Goal: Check status: Check status

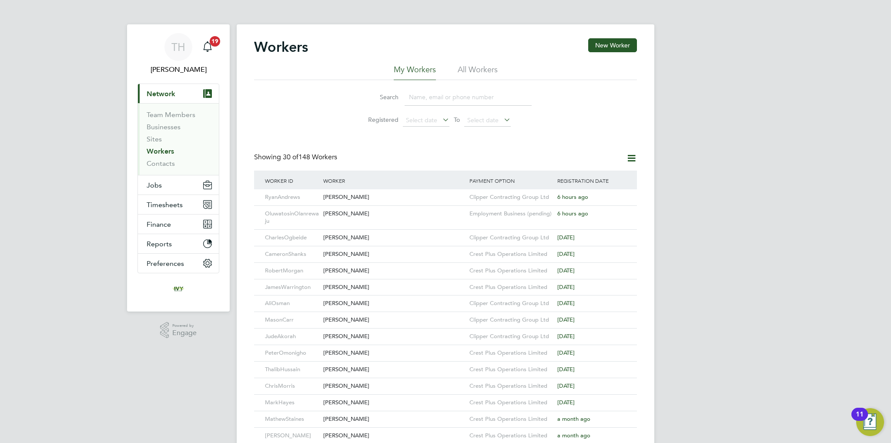
click at [423, 97] on input at bounding box center [468, 97] width 127 height 17
type input "n"
click at [164, 208] on span "Timesheets" at bounding box center [165, 205] width 36 height 8
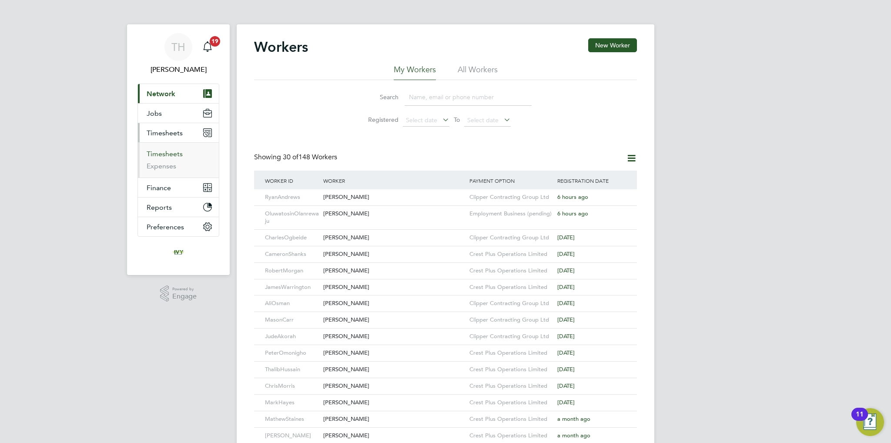
click at [166, 151] on link "Timesheets" at bounding box center [165, 154] width 36 height 8
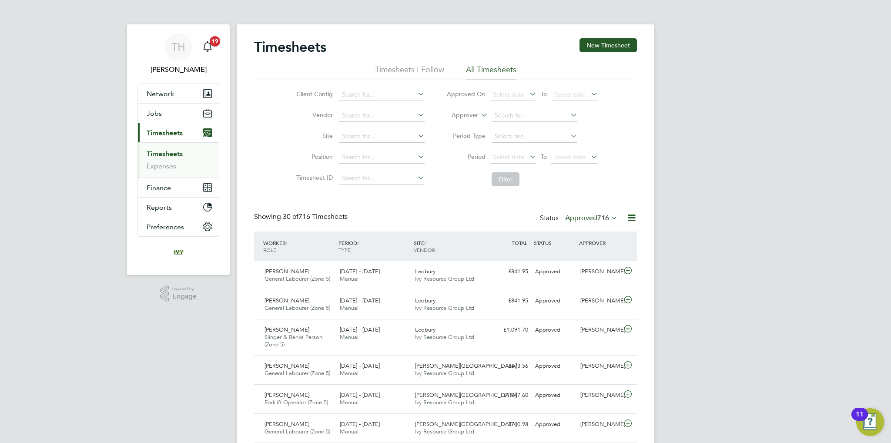
click at [590, 217] on label "Approved 716" at bounding box center [591, 218] width 53 height 9
click at [581, 256] on li "Submitted" at bounding box center [584, 257] width 40 height 12
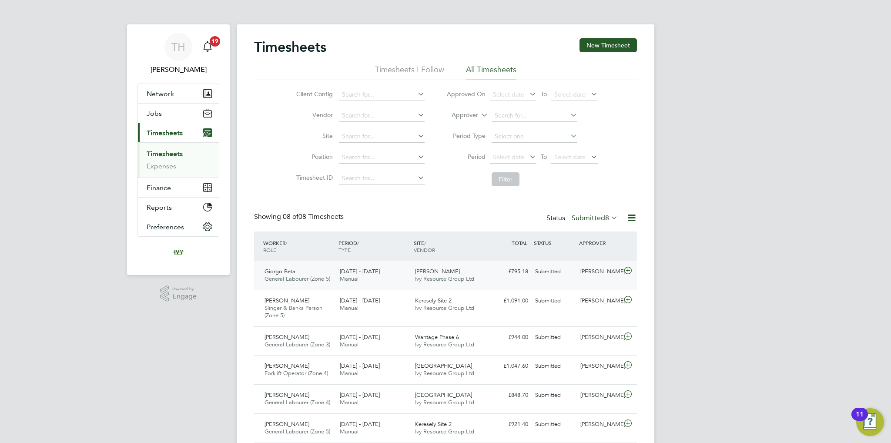
click at [411, 272] on div "22 - 28 Sep 2025 Manual" at bounding box center [373, 276] width 75 height 22
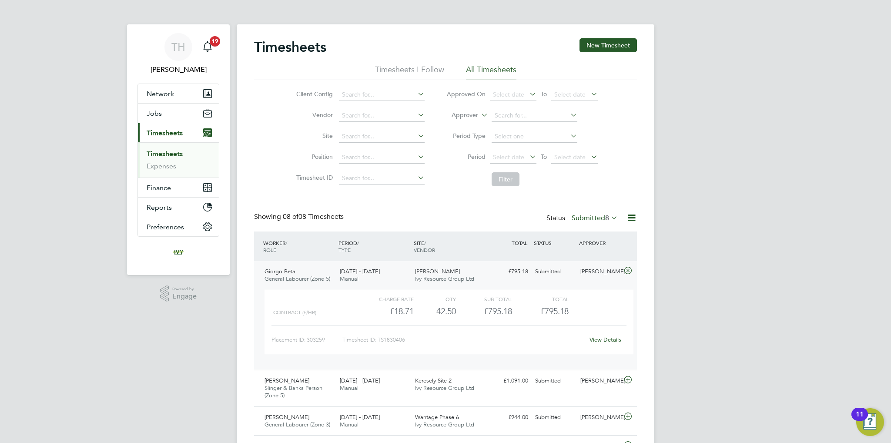
click at [521, 273] on div "£795.18 Submitted" at bounding box center [508, 272] width 45 height 14
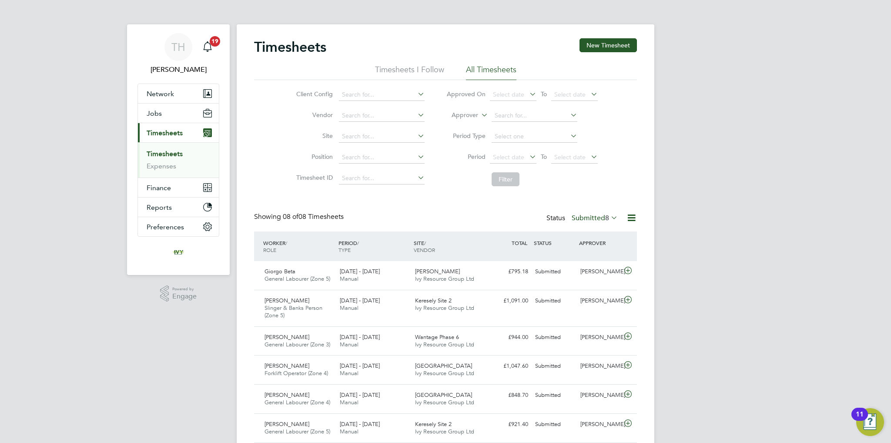
click at [602, 215] on label "Submitted 8" at bounding box center [595, 218] width 46 height 9
click at [582, 271] on li "Approved" at bounding box center [587, 270] width 40 height 12
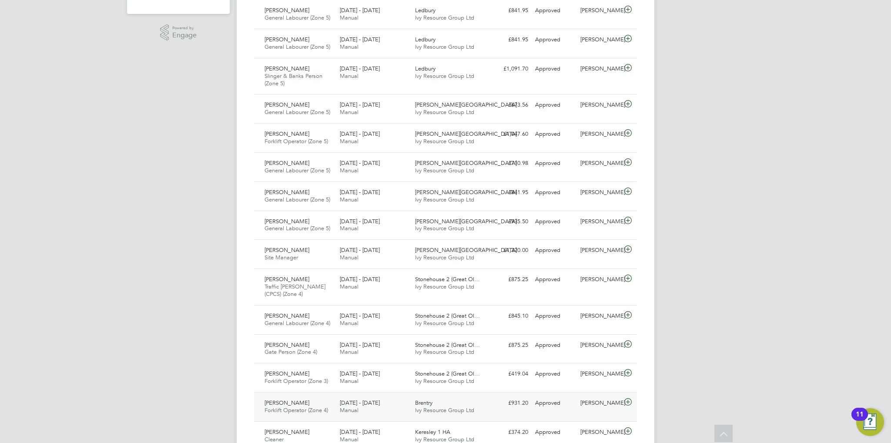
click at [397, 397] on div "22 - 28 Sep 2025 Manual" at bounding box center [373, 407] width 75 height 22
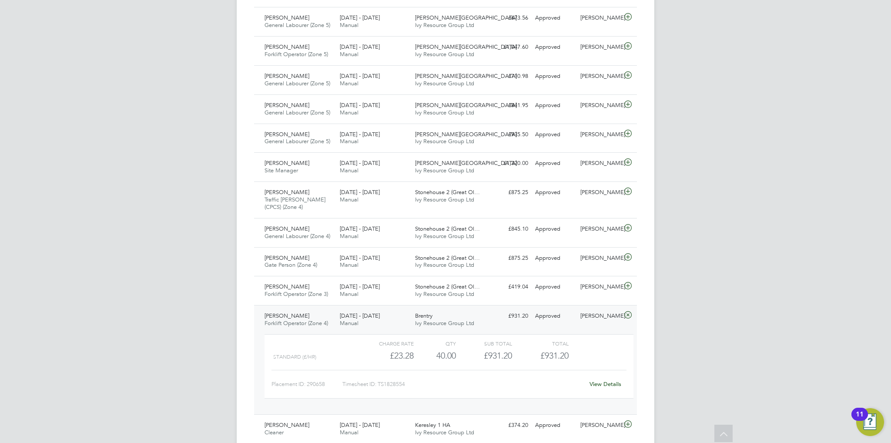
click at [188, 309] on div "TH Tom Harvey Notifications 19 Applications: Network Team Members Businesses Si…" at bounding box center [445, 305] width 891 height 1307
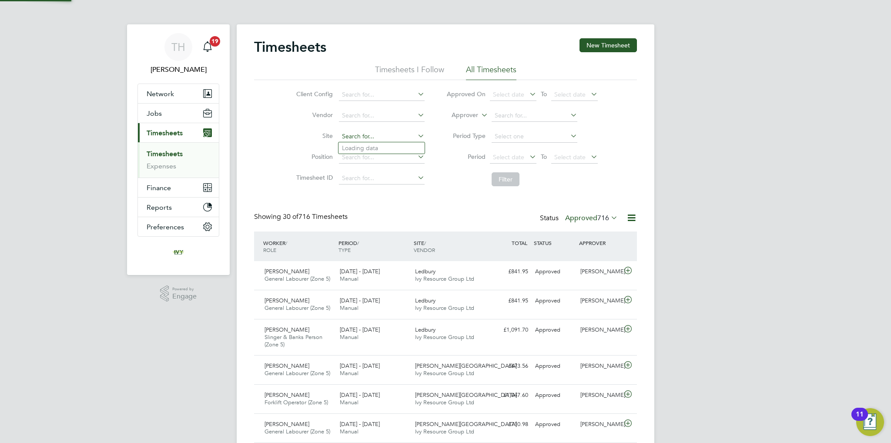
click at [368, 140] on input at bounding box center [382, 137] width 86 height 12
click at [372, 145] on li "Stoneh ouse 2 (Great Oldbury)" at bounding box center [394, 148] width 113 height 12
type input "Stonehouse 2 (Great Oldbury)"
click at [502, 178] on button "Filter" at bounding box center [506, 179] width 28 height 14
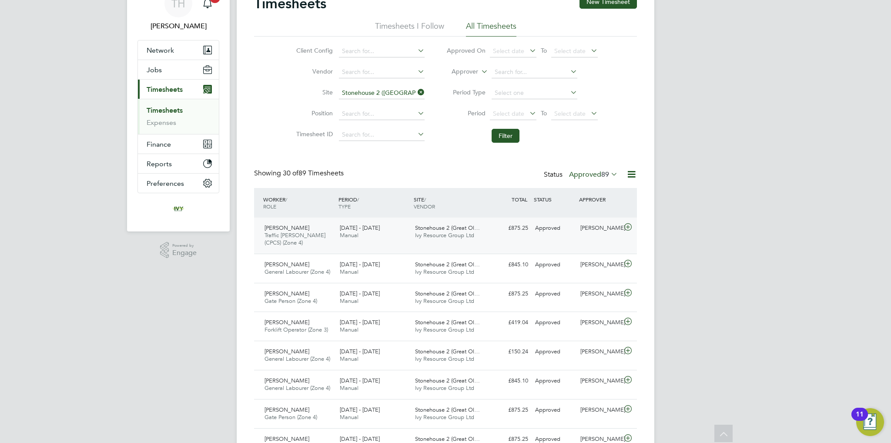
click at [389, 233] on div "22 - 28 Sep 2025 Manual" at bounding box center [373, 232] width 75 height 22
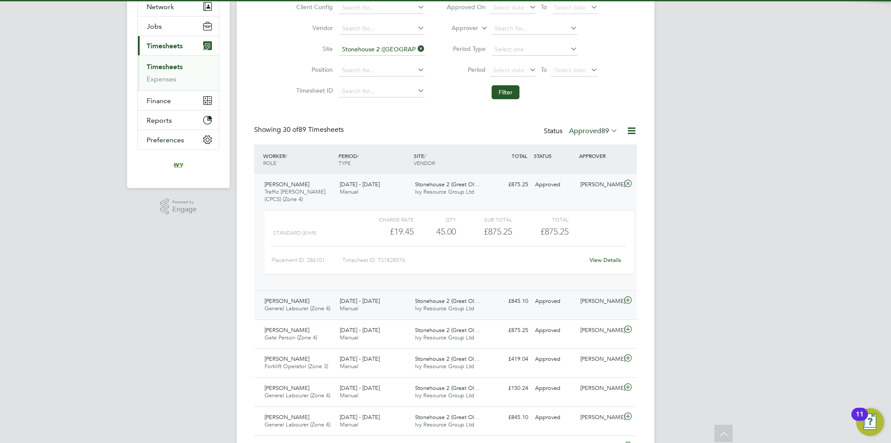
click at [385, 301] on div "22 - 28 Sep 2025 Manual" at bounding box center [373, 305] width 75 height 22
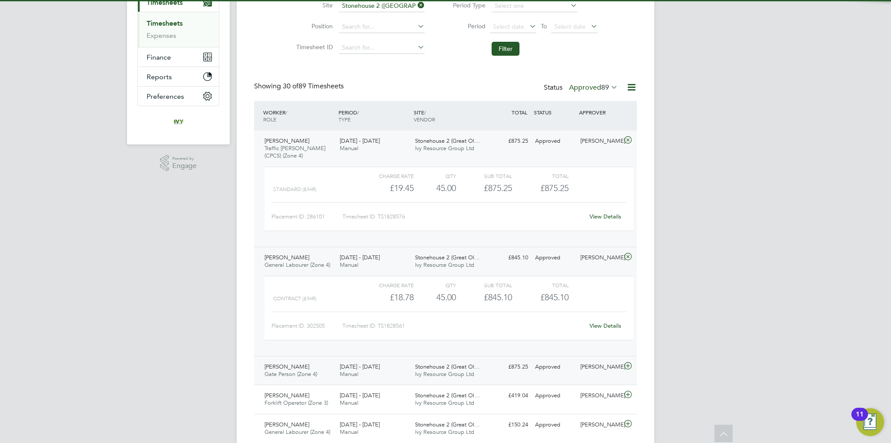
click at [377, 366] on span "22 - 28 Sep 2025" at bounding box center [360, 366] width 40 height 7
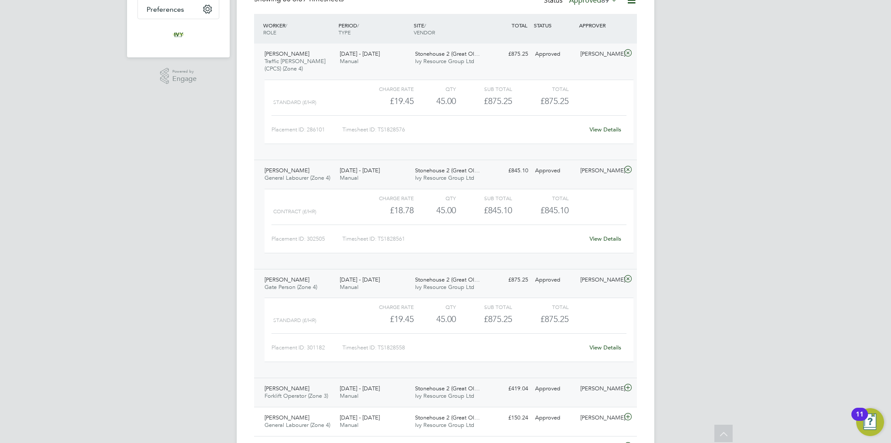
click at [380, 383] on div "22 - 28 Sep 2025 Manual" at bounding box center [373, 393] width 75 height 22
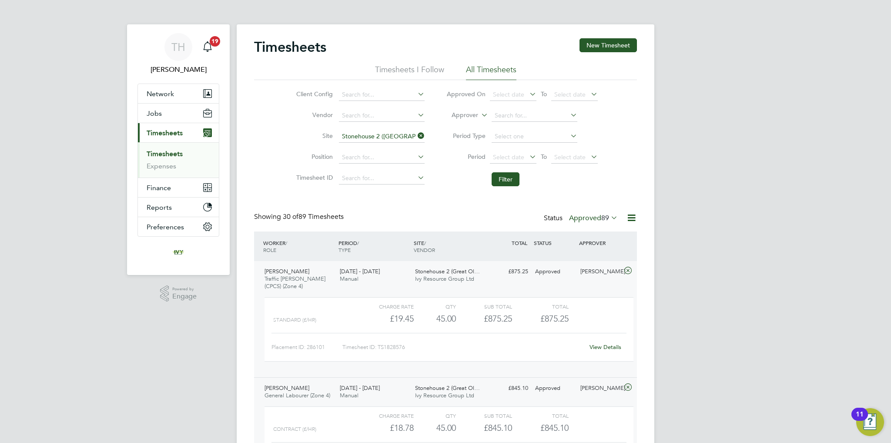
click at [290, 340] on div "Placement ID: 286101" at bounding box center [306, 347] width 71 height 14
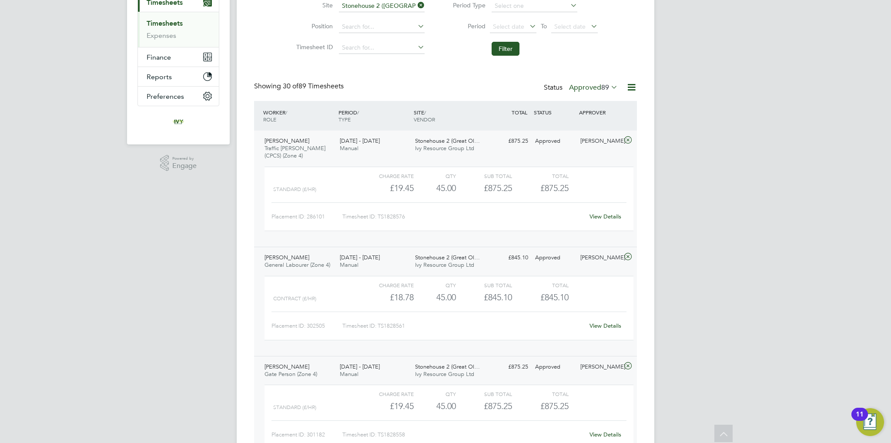
scroll to position [44, 0]
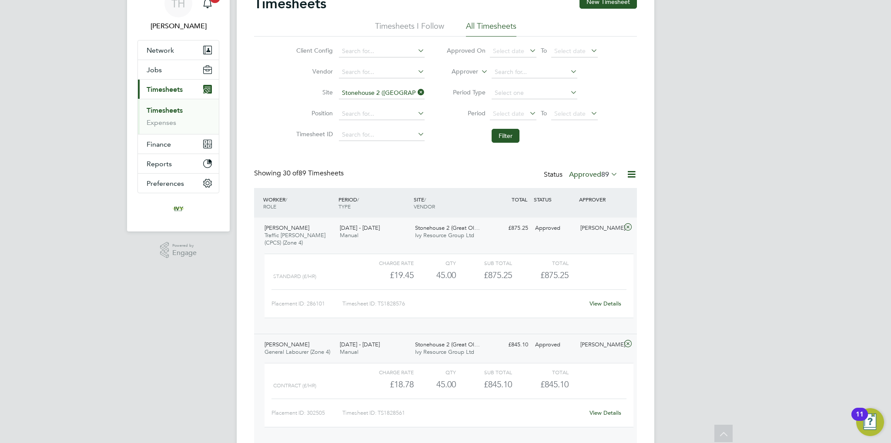
click at [416, 91] on icon at bounding box center [416, 92] width 0 height 12
click at [506, 140] on button "Filter" at bounding box center [506, 136] width 28 height 14
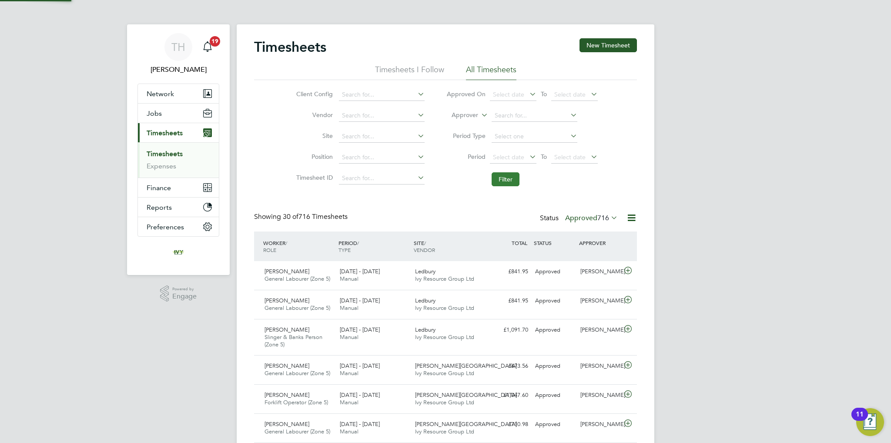
scroll to position [4, 4]
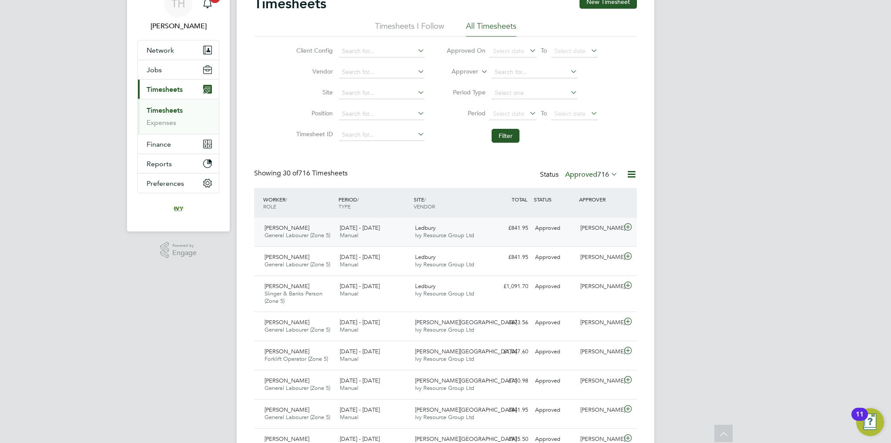
click at [422, 232] on span "Ivy Resource Group Ltd" at bounding box center [444, 234] width 59 height 7
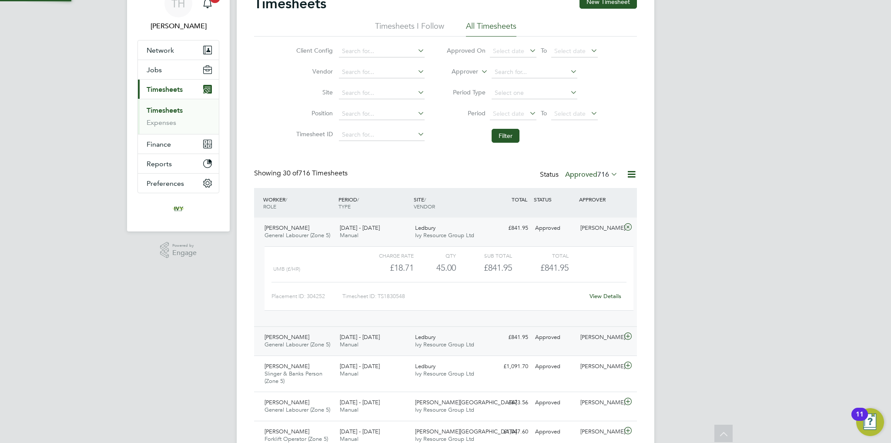
click at [410, 341] on div "22 - 28 Sep 2025 Manual" at bounding box center [373, 341] width 75 height 22
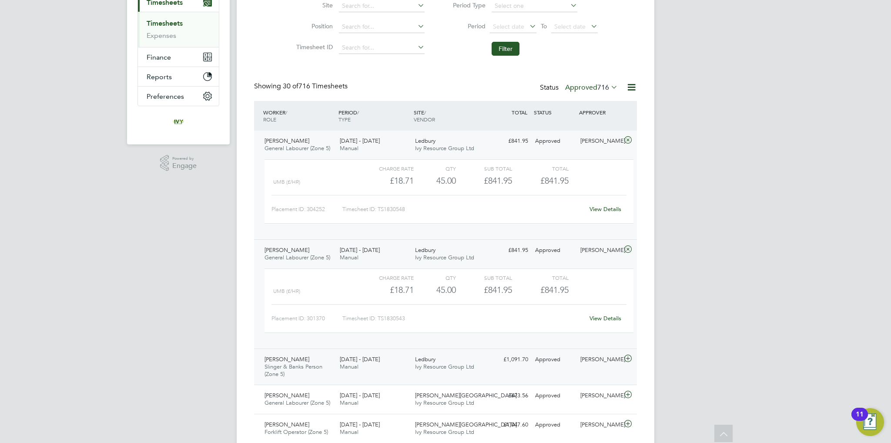
click at [489, 362] on div "£1,091.70 Approved" at bounding box center [508, 359] width 45 height 14
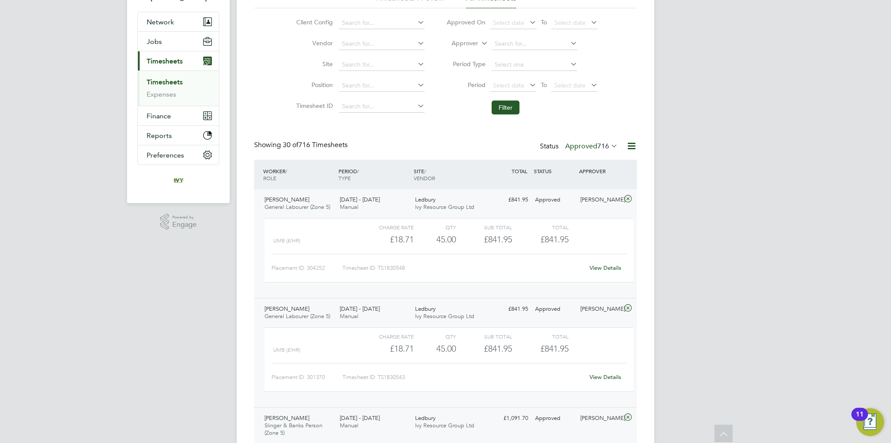
scroll to position [87, 0]
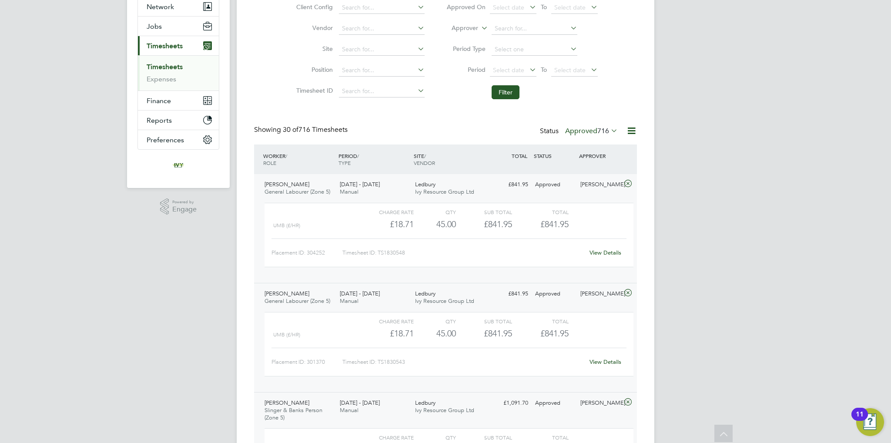
click at [597, 227] on div "UMB (£/HR) £18.71 45 45.00 45 £841.95 £841.95" at bounding box center [449, 224] width 369 height 14
click at [579, 203] on div "Charge rate QTY Sub Total Total UMB (£/HR) £18.71 45 45.00 45 £841.95 £841.95 P…" at bounding box center [449, 235] width 369 height 64
click at [607, 254] on link "View Details" at bounding box center [606, 252] width 32 height 7
click at [627, 183] on icon at bounding box center [628, 183] width 11 height 7
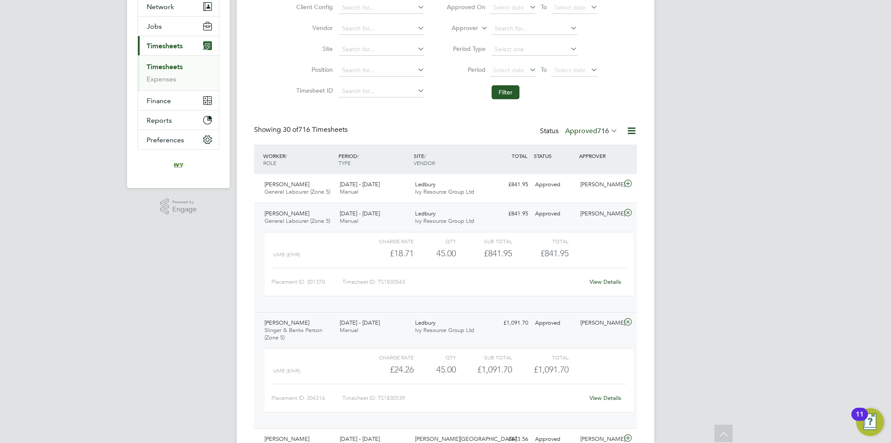
click at [629, 211] on icon at bounding box center [628, 212] width 11 height 7
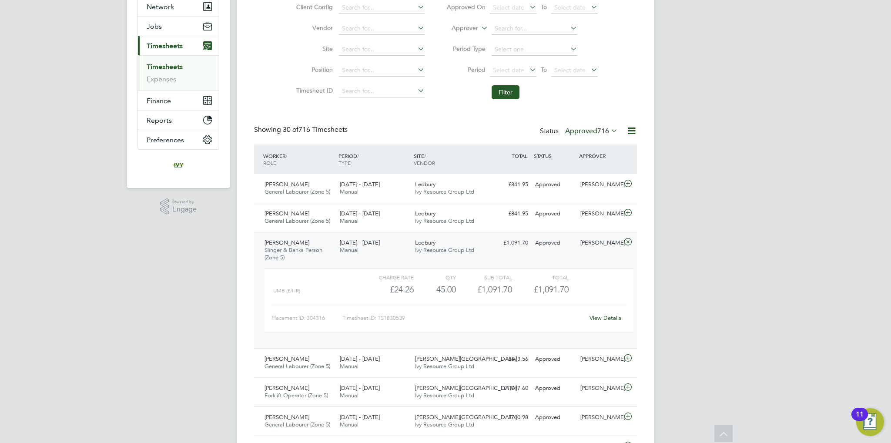
click at [626, 244] on icon at bounding box center [628, 241] width 11 height 7
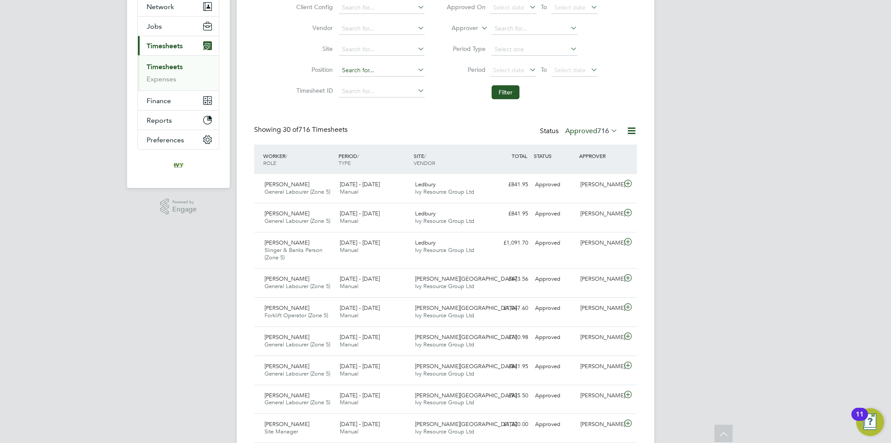
click at [367, 74] on input at bounding box center [382, 70] width 86 height 12
click at [355, 49] on input at bounding box center [382, 50] width 86 height 12
click at [368, 61] on li "Pickford Gate" at bounding box center [381, 61] width 86 height 12
type input "Pickford Gate"
click at [503, 87] on button "Filter" at bounding box center [506, 92] width 28 height 14
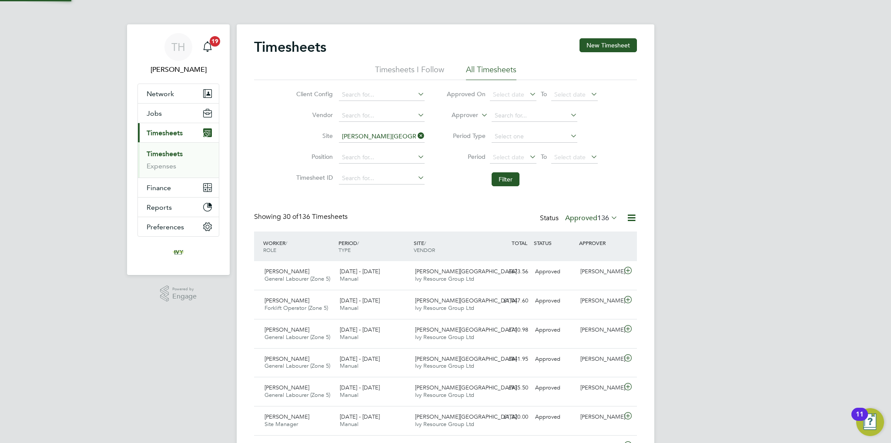
scroll to position [4, 4]
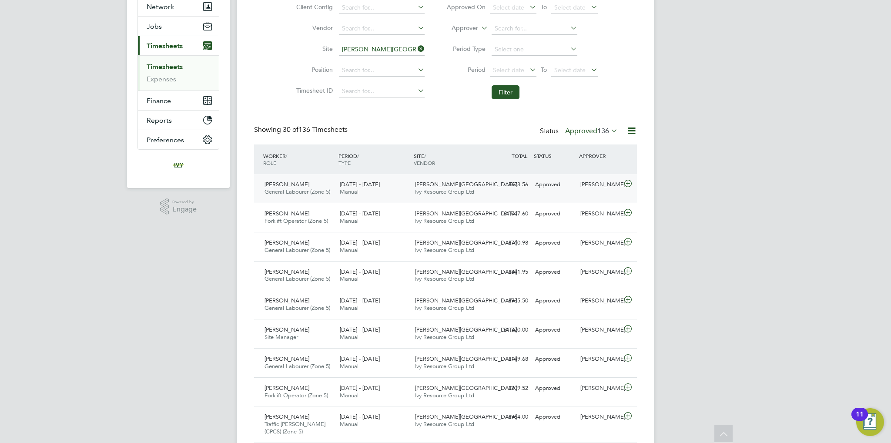
click at [376, 188] on div "22 - 28 Sep 2025 Manual" at bounding box center [373, 189] width 75 height 22
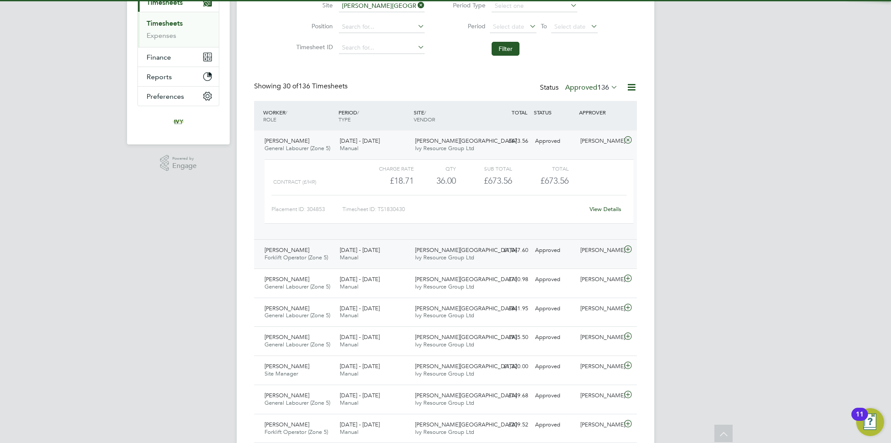
click at [404, 244] on div "22 - 28 Sep 2025 Manual" at bounding box center [373, 254] width 75 height 22
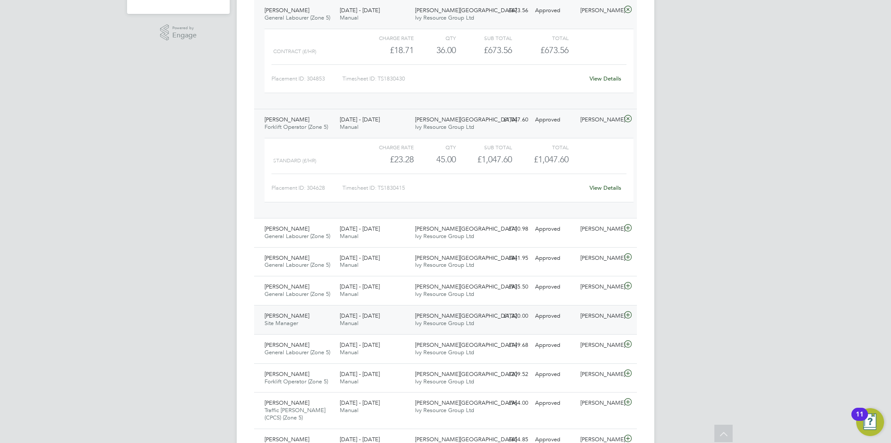
click at [383, 314] on div "22 - 28 Sep 2025 Manual" at bounding box center [373, 320] width 75 height 22
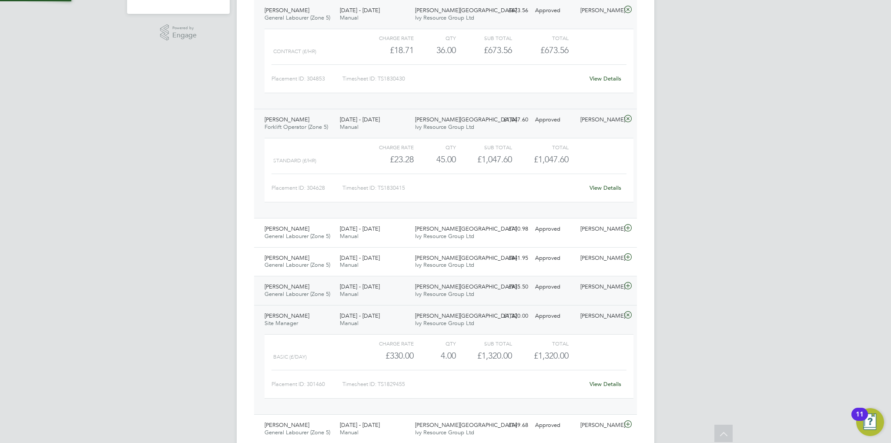
click at [378, 296] on div "22 - 28 Sep 2025 Manual" at bounding box center [373, 291] width 75 height 22
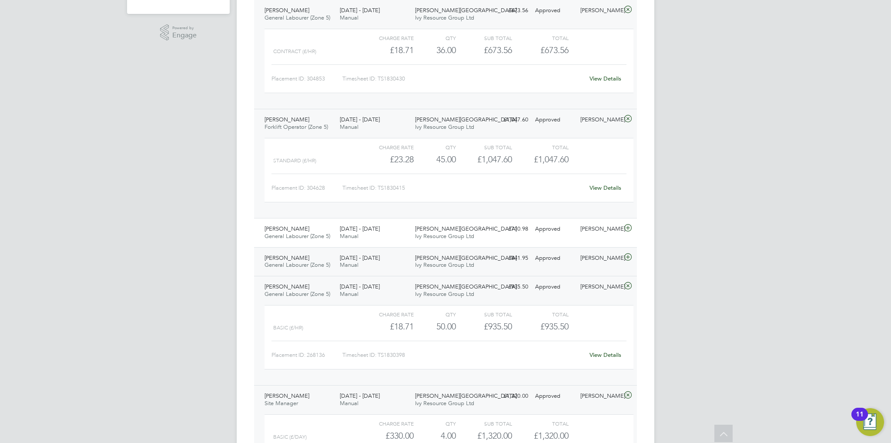
click at [373, 270] on div "22 - 28 Sep 2025 Manual" at bounding box center [373, 262] width 75 height 22
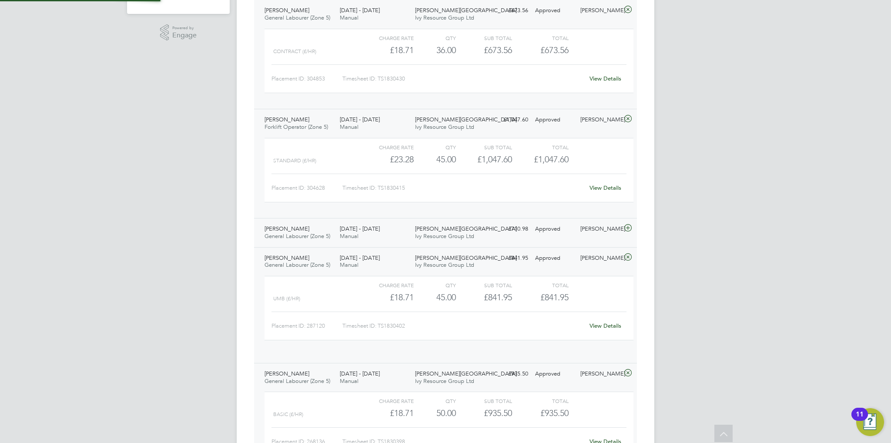
click at [369, 235] on div "22 - 28 Sep 2025 Manual" at bounding box center [373, 233] width 75 height 22
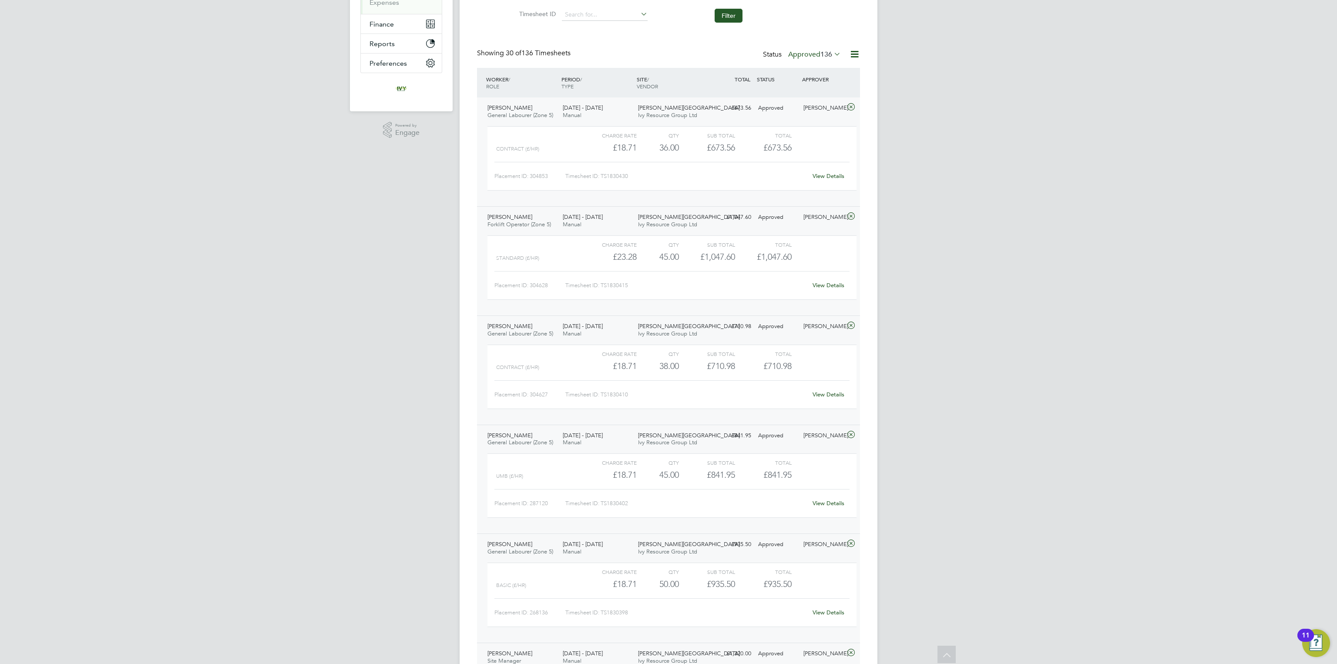
scroll to position [195, 0]
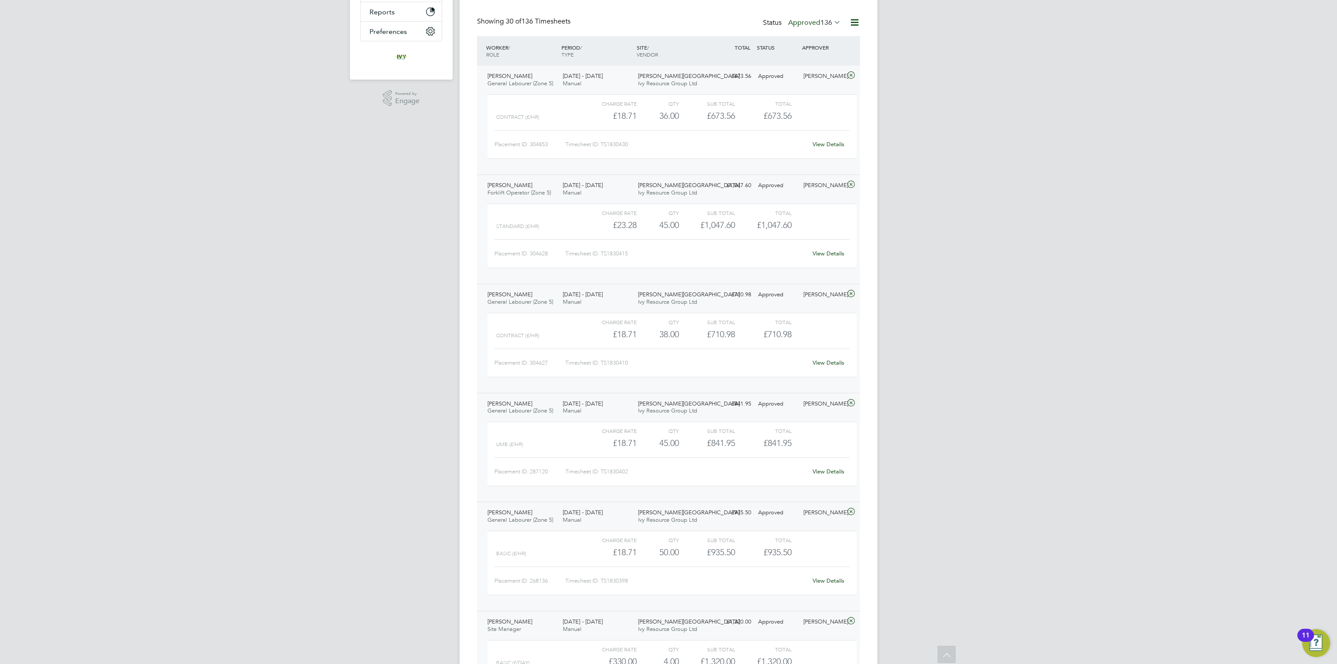
click at [836, 361] on link "View Details" at bounding box center [828, 362] width 32 height 7
click at [850, 291] on icon at bounding box center [850, 293] width 11 height 7
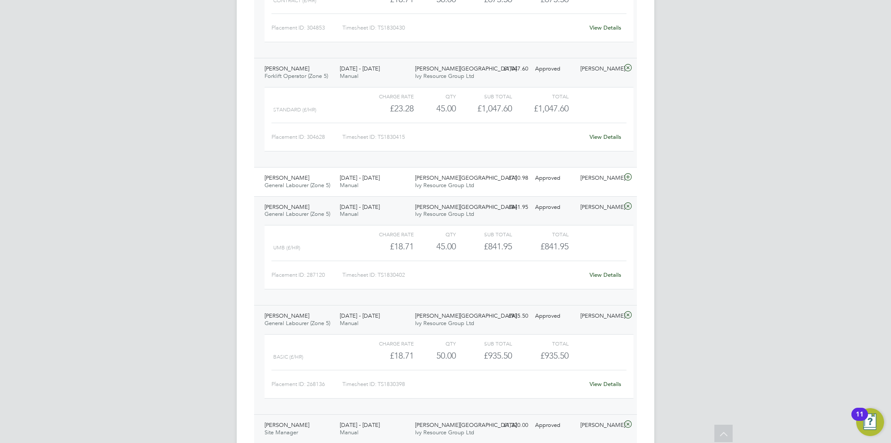
scroll to position [392, 0]
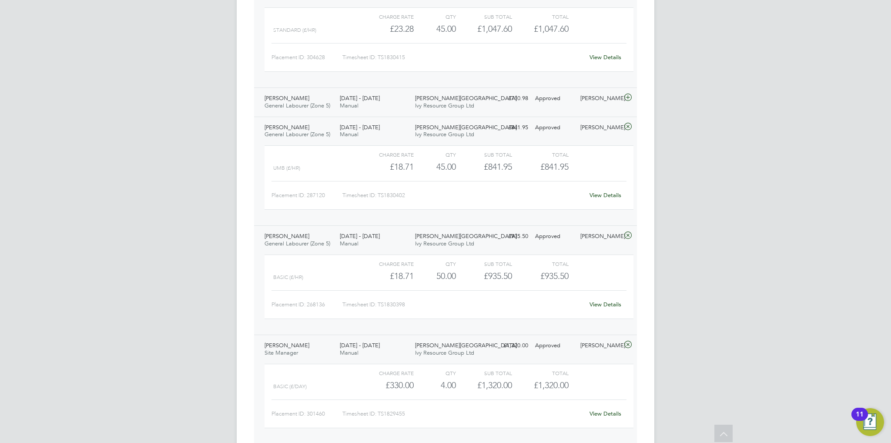
click at [330, 95] on div "David Earl General Labourer (Zone 5) 22 - 28 Sep 2025" at bounding box center [298, 102] width 75 height 22
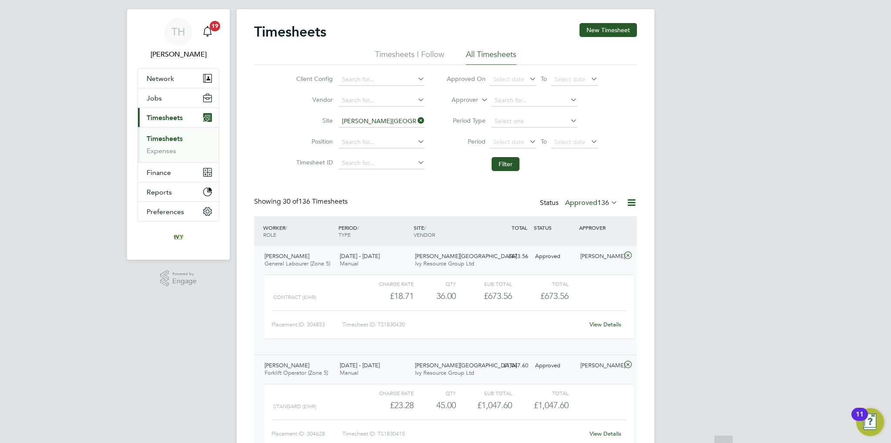
scroll to position [0, 0]
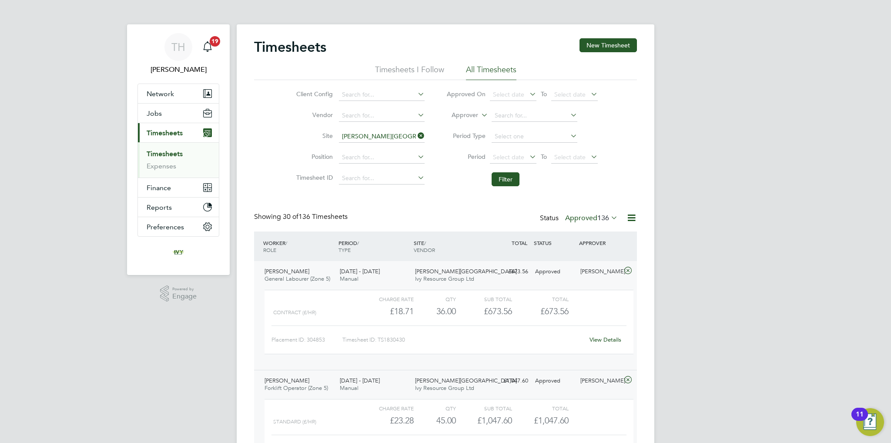
click at [585, 219] on label "Approved 136" at bounding box center [591, 218] width 53 height 9
click at [580, 267] on li "Approved" at bounding box center [584, 270] width 40 height 12
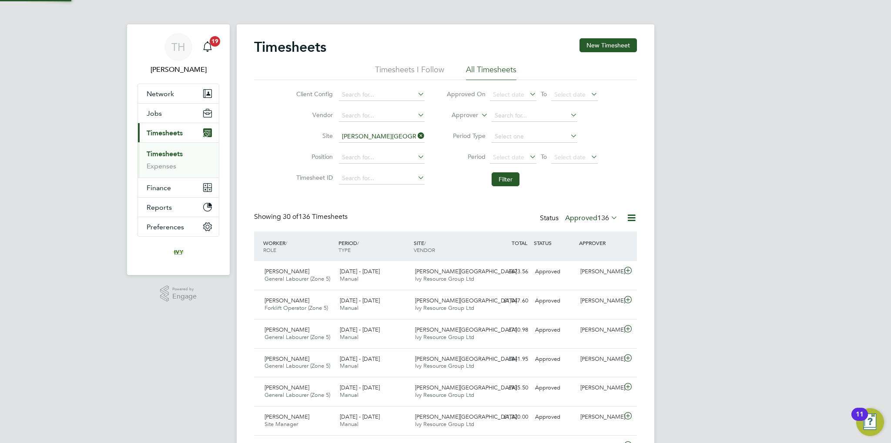
scroll to position [22, 76]
